Goal: Complete application form

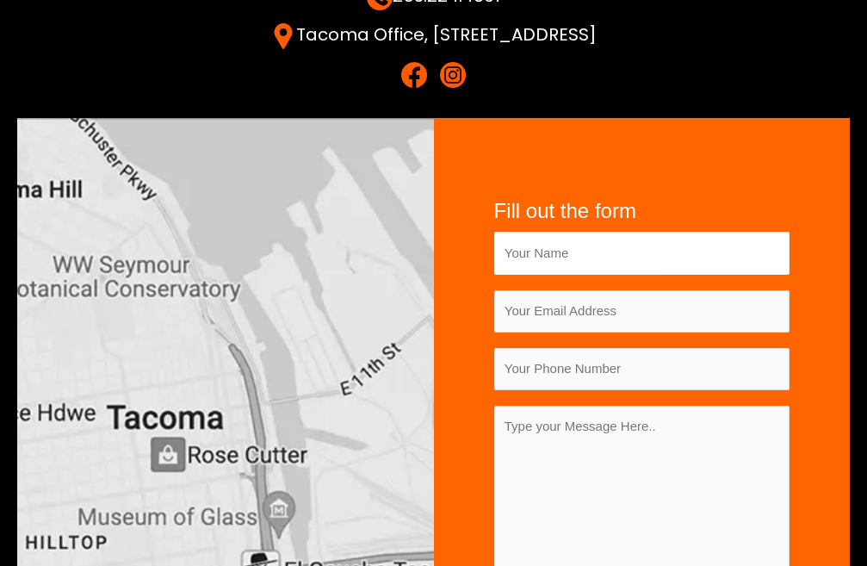
click at [577, 232] on input "Contact form" at bounding box center [642, 253] width 296 height 42
type input "[PERSON_NAME]"
type input "emmathomasmkt@gmail.com"
click at [592, 348] on input "Contact form" at bounding box center [642, 369] width 296 height 42
type input "2012012012"
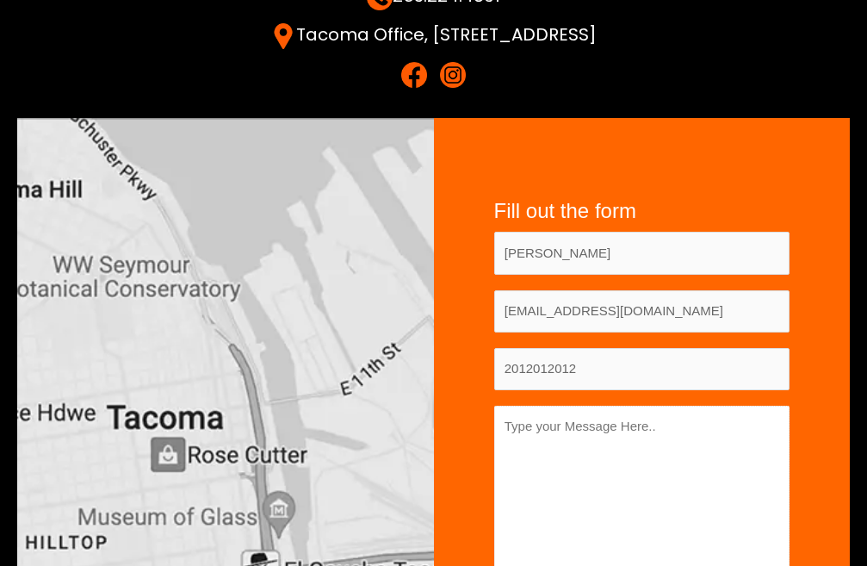
click at [581, 406] on textarea "Contact form" at bounding box center [642, 523] width 296 height 234
paste textarea "https://askcascade.com/"
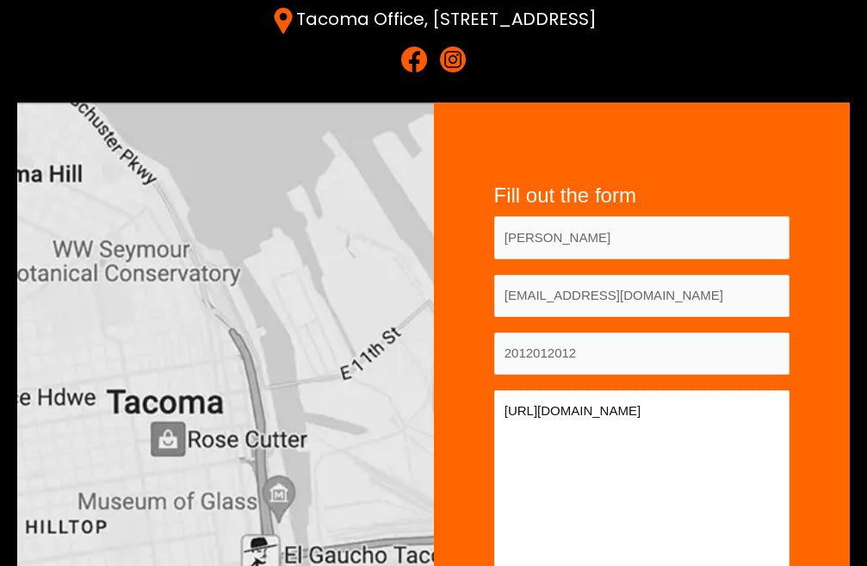
scroll to position [430, 0]
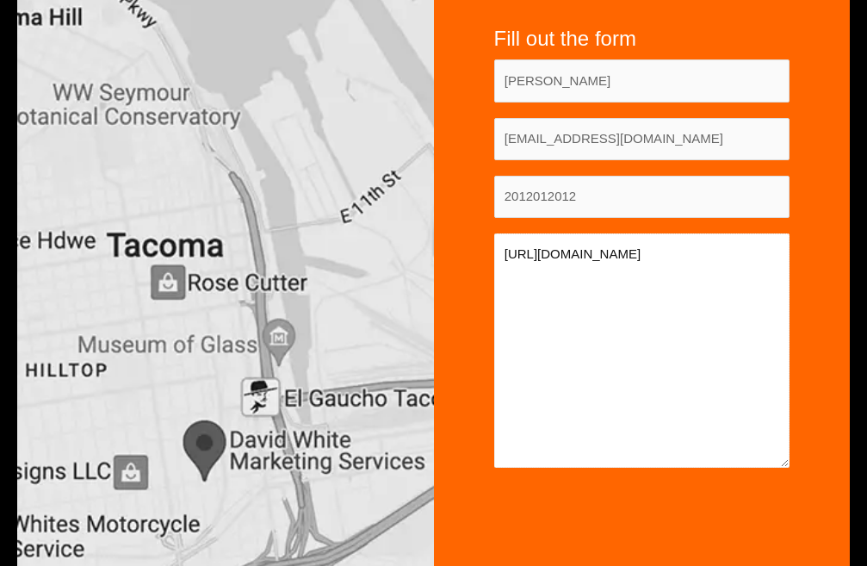
click at [641, 233] on textarea "https://askcascade.com/" at bounding box center [642, 350] width 296 height 234
paste textarea "Hi We help SEO and web design companies grow by delivering high-quality, target…"
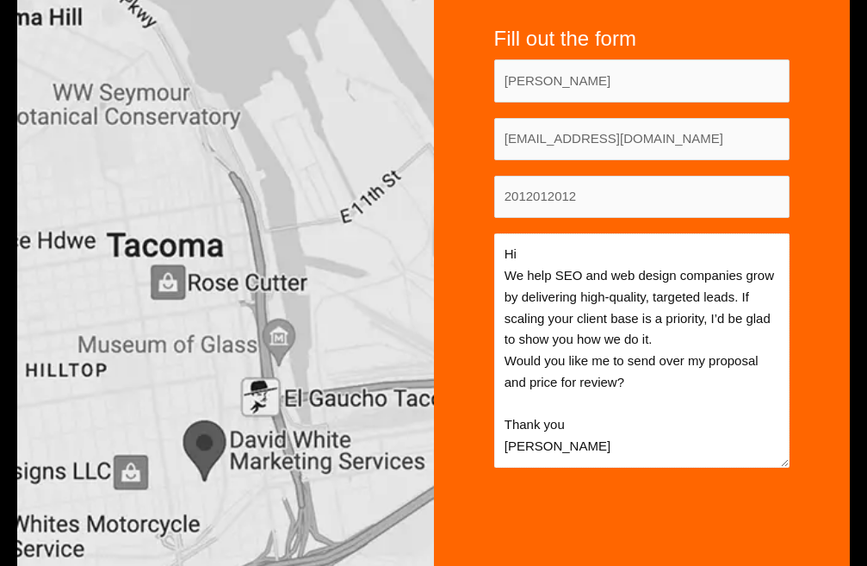
type textarea "Hi We help SEO and web design companies grow by delivering high-quality, target…"
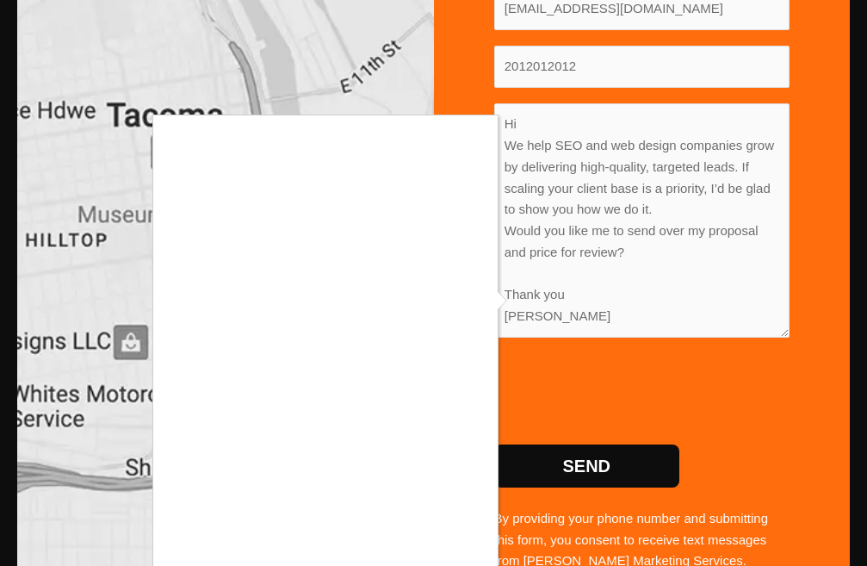
scroll to position [688, 0]
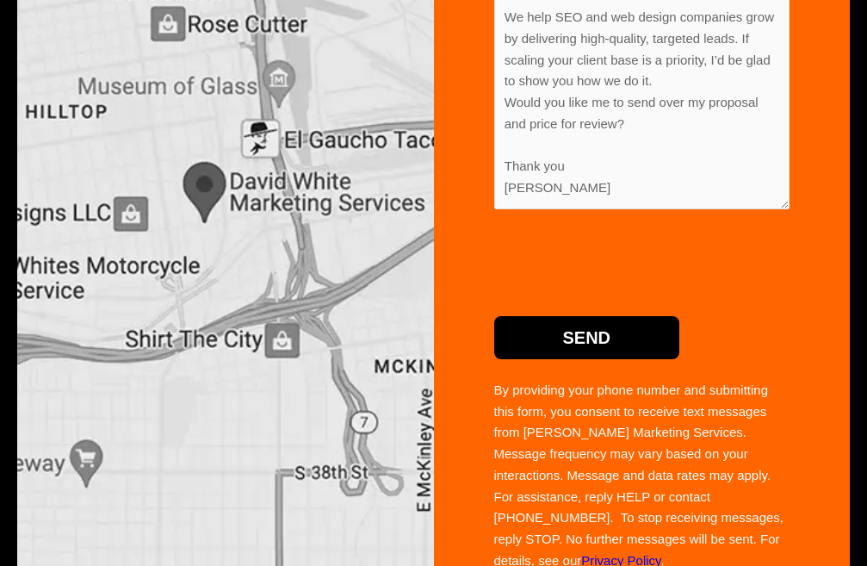
click at [614, 316] on input "Send" at bounding box center [587, 337] width 186 height 43
